Goal: Transaction & Acquisition: Download file/media

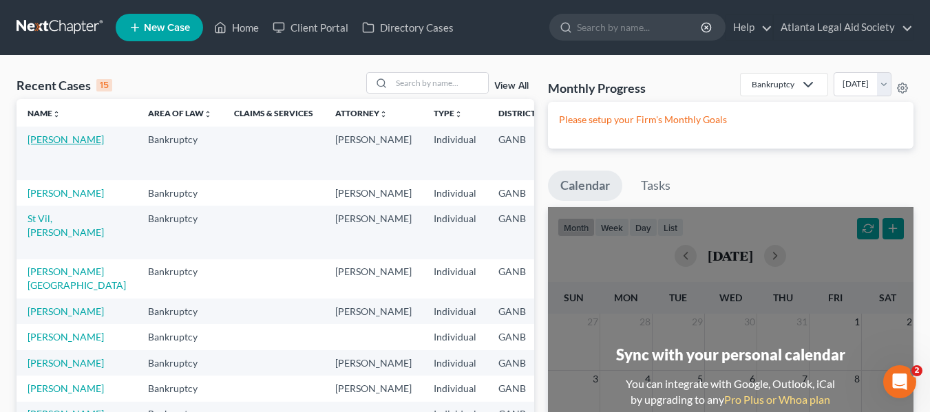
click at [39, 142] on link "Harris, Jon" at bounding box center [66, 140] width 76 height 12
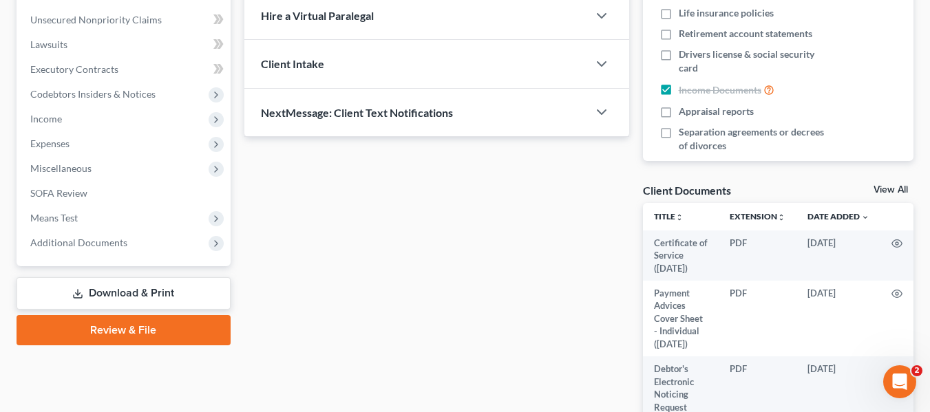
scroll to position [375, 0]
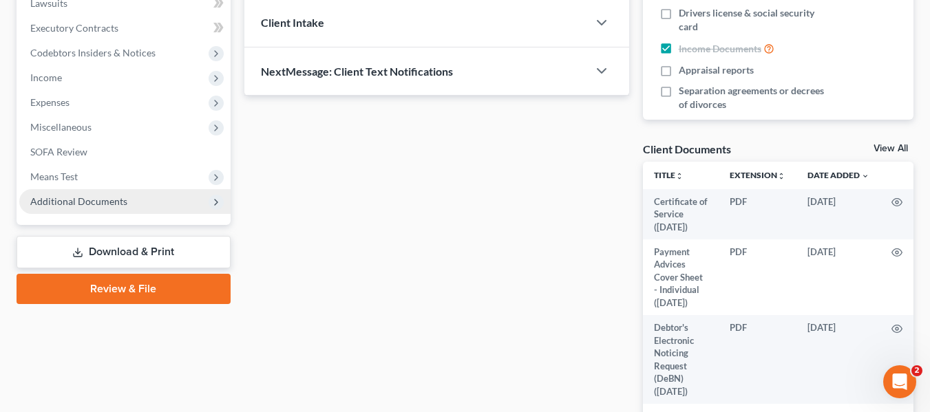
click at [90, 204] on span "Additional Documents" at bounding box center [78, 202] width 97 height 12
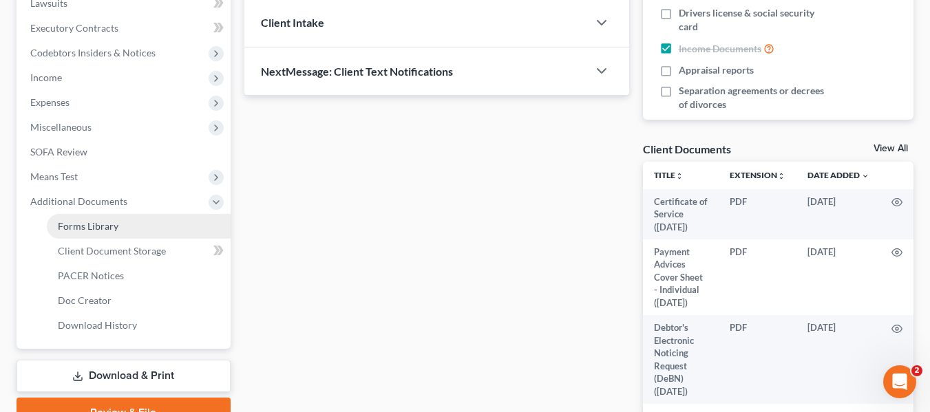
click at [147, 228] on link "Forms Library" at bounding box center [139, 226] width 184 height 25
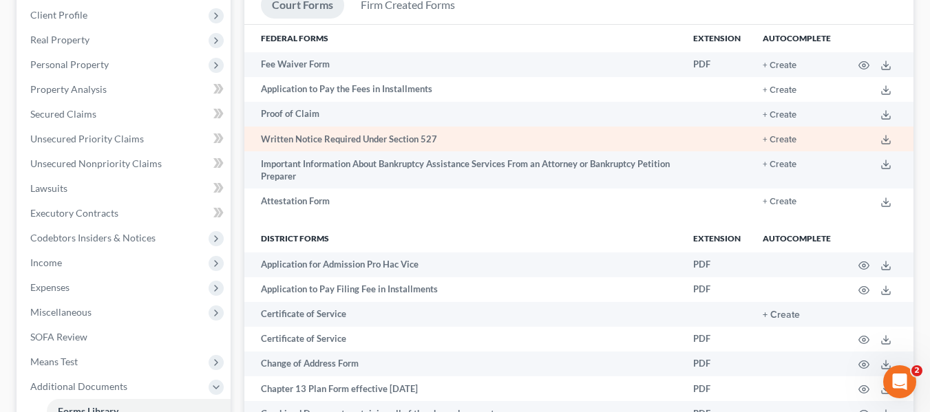
scroll to position [183, 0]
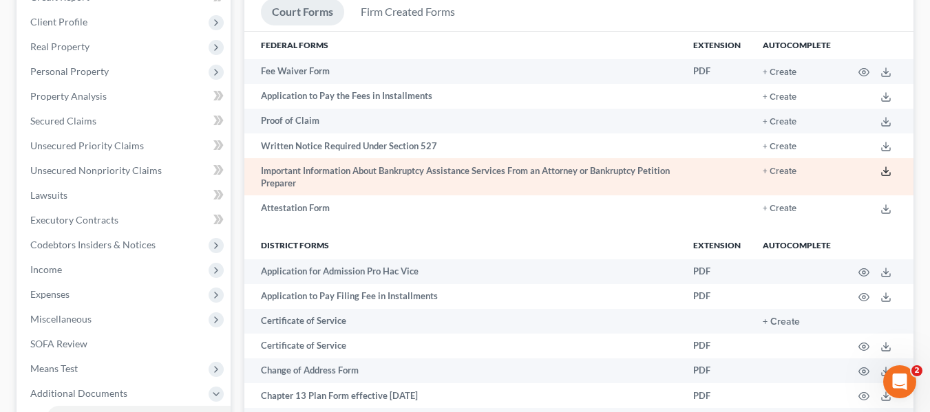
click at [884, 172] on icon at bounding box center [886, 171] width 11 height 11
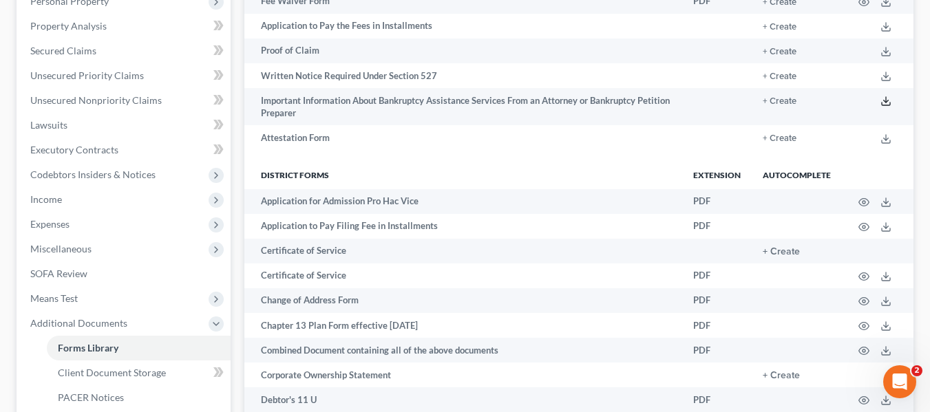
scroll to position [0, 0]
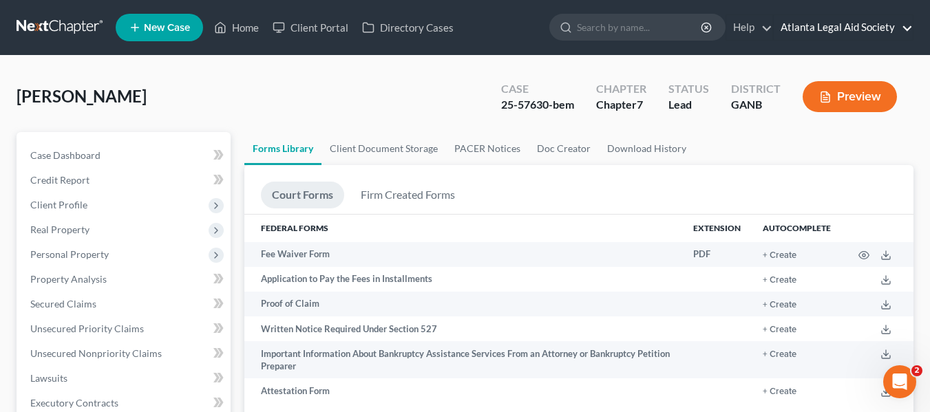
click at [850, 25] on link "Atlanta Legal Aid Society" at bounding box center [843, 27] width 139 height 25
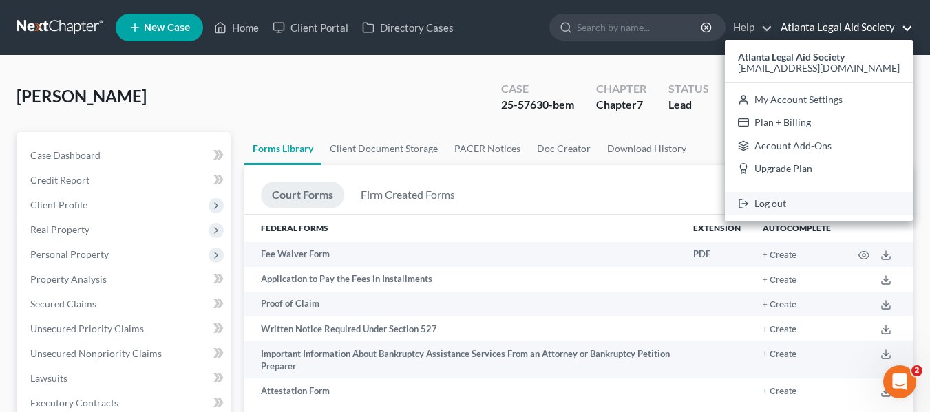
click at [797, 209] on link "Log out" at bounding box center [819, 203] width 188 height 23
